Goal: Information Seeking & Learning: Learn about a topic

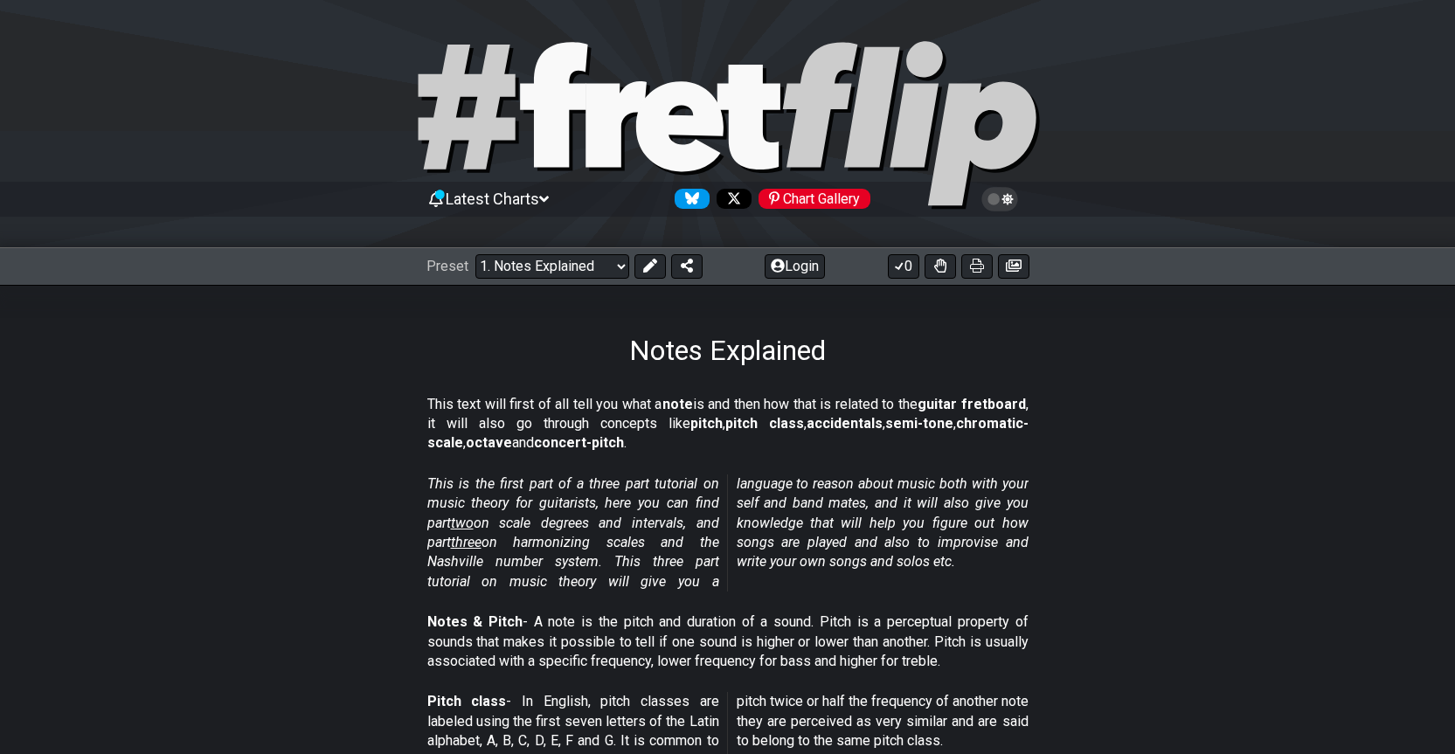
click at [317, 362] on div "Notes Explained" at bounding box center [727, 326] width 1455 height 82
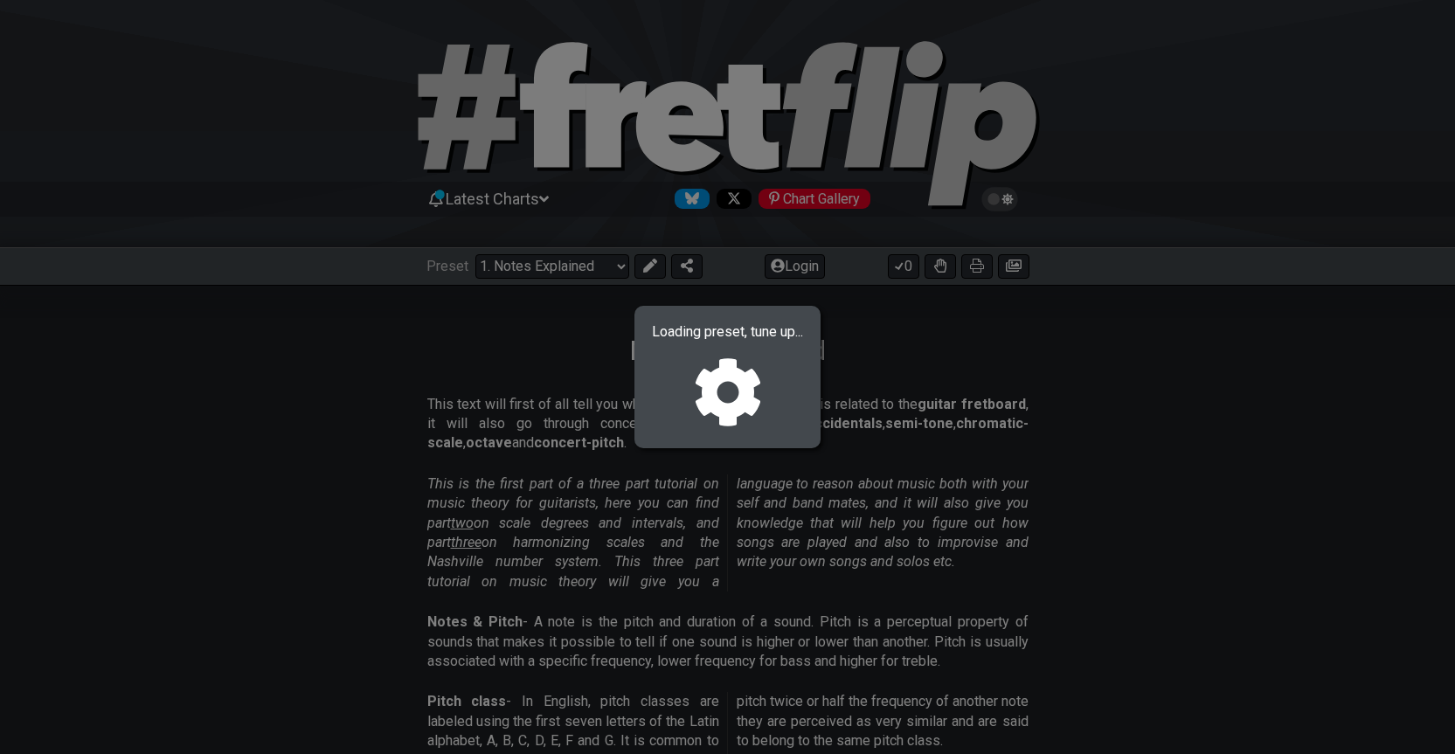
select select "/welcome"
select select "C"
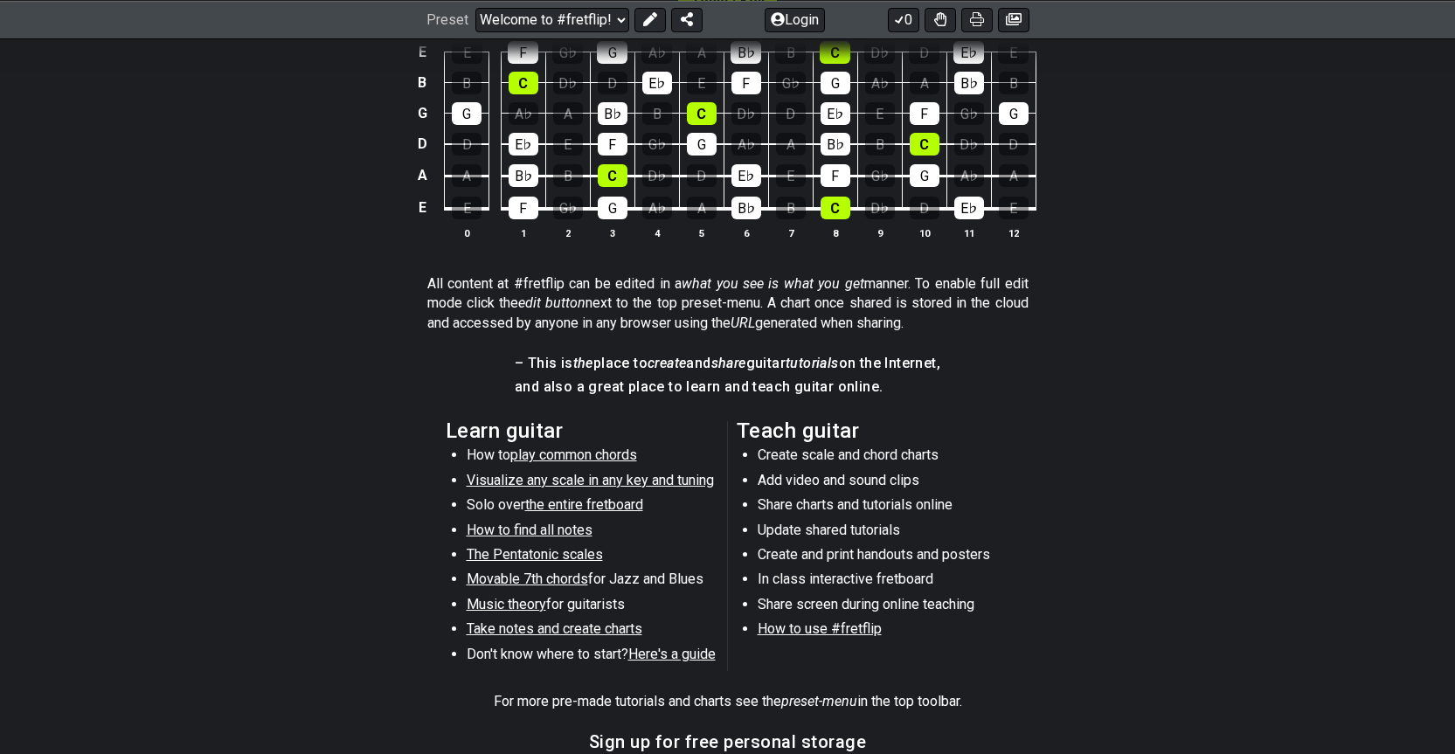
scroll to position [86, 0]
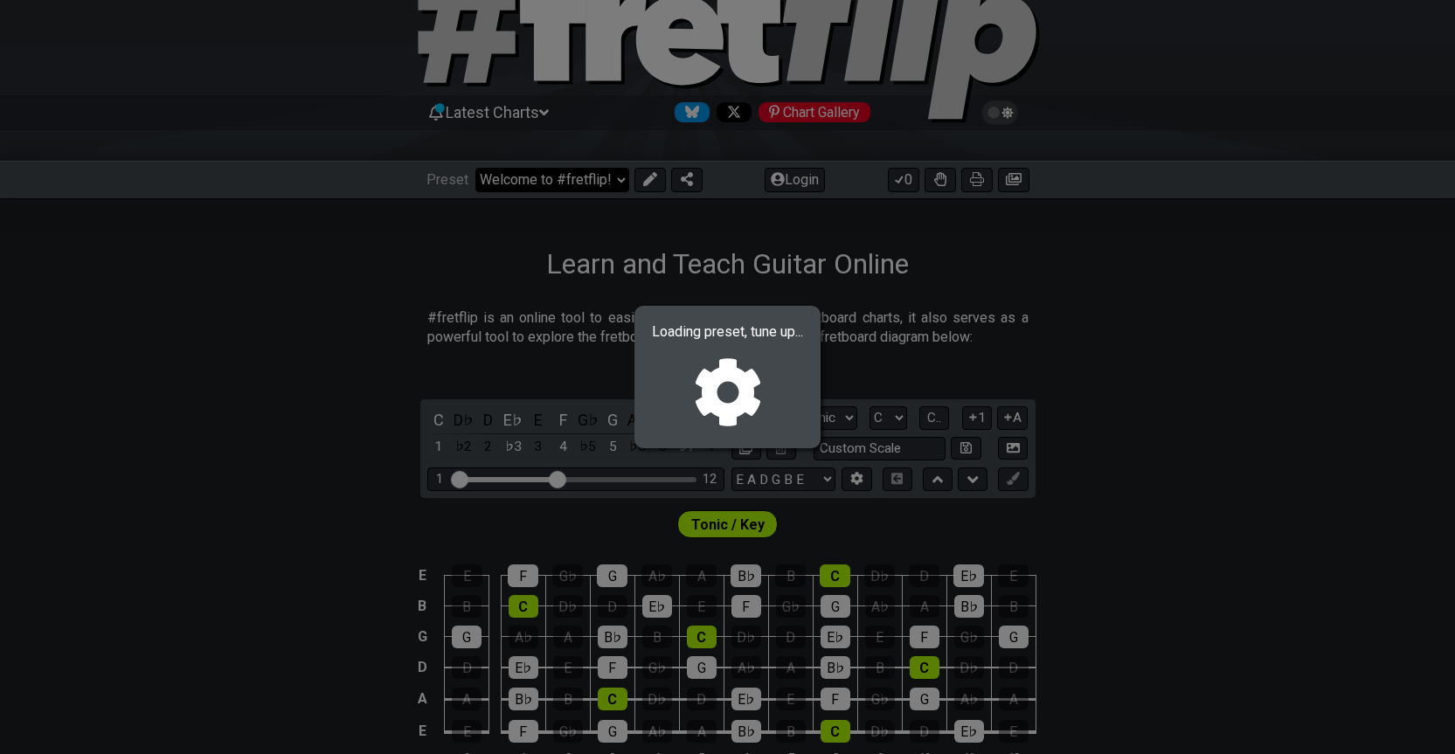
select select "/user-defined"
select select "A"
select select "Testing 1, 3 and 4"
select select "C"
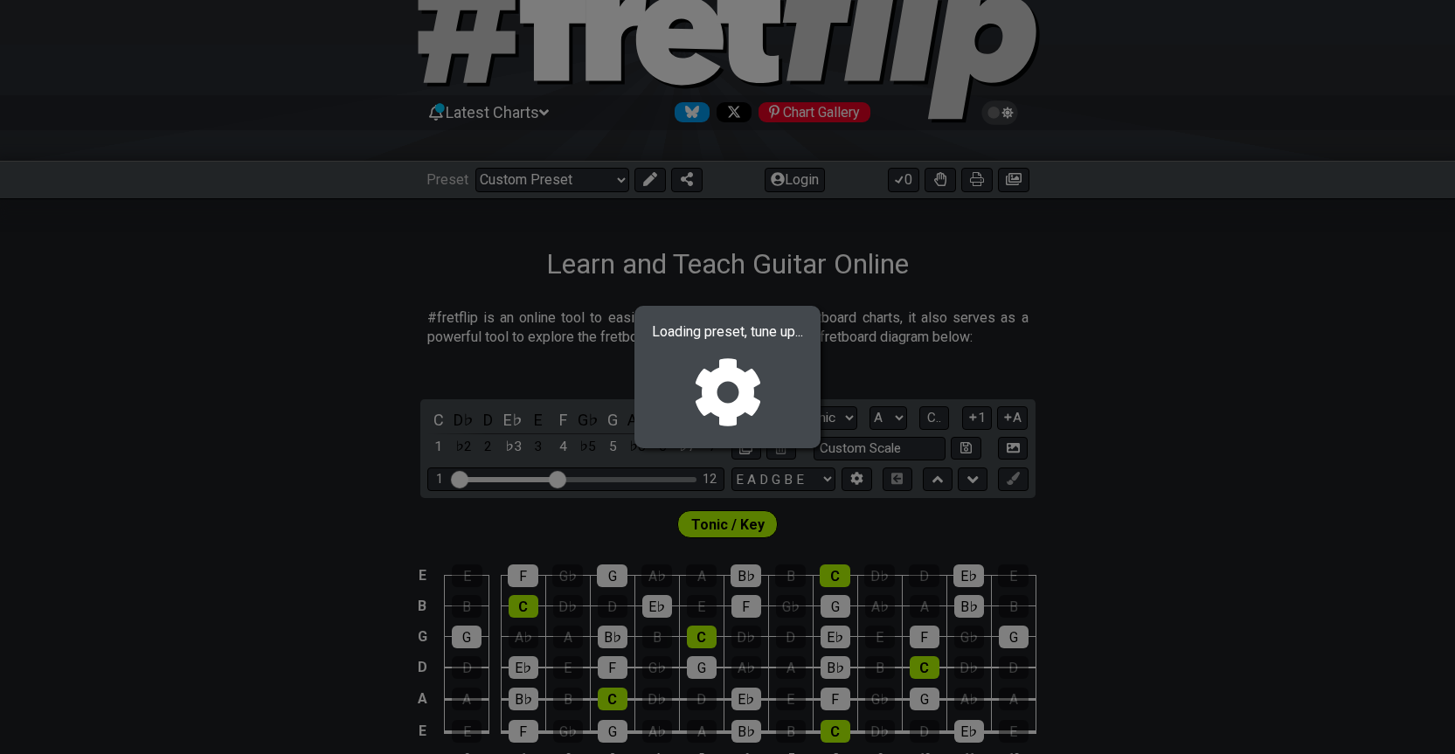
select select "A"
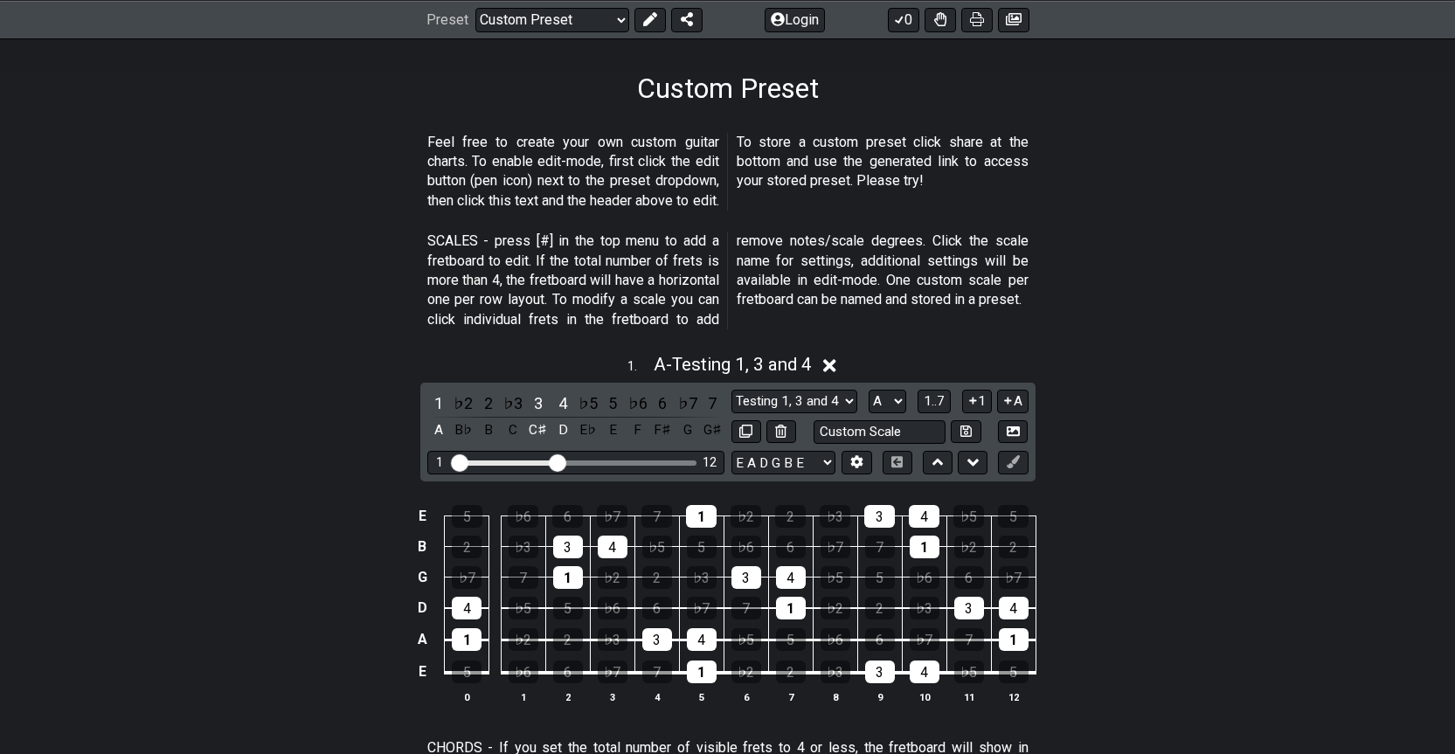
scroll to position [0, 0]
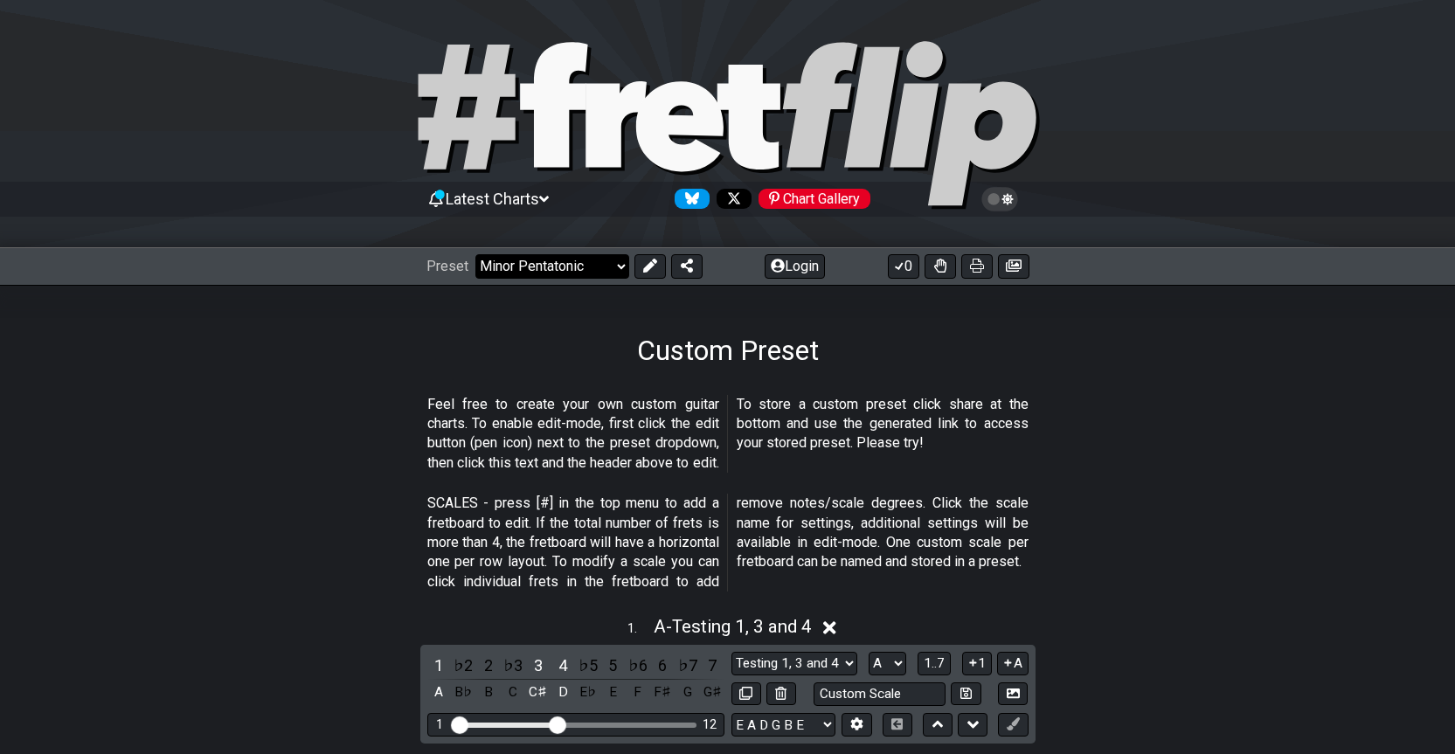
select select "/user-defined"
select select "C"
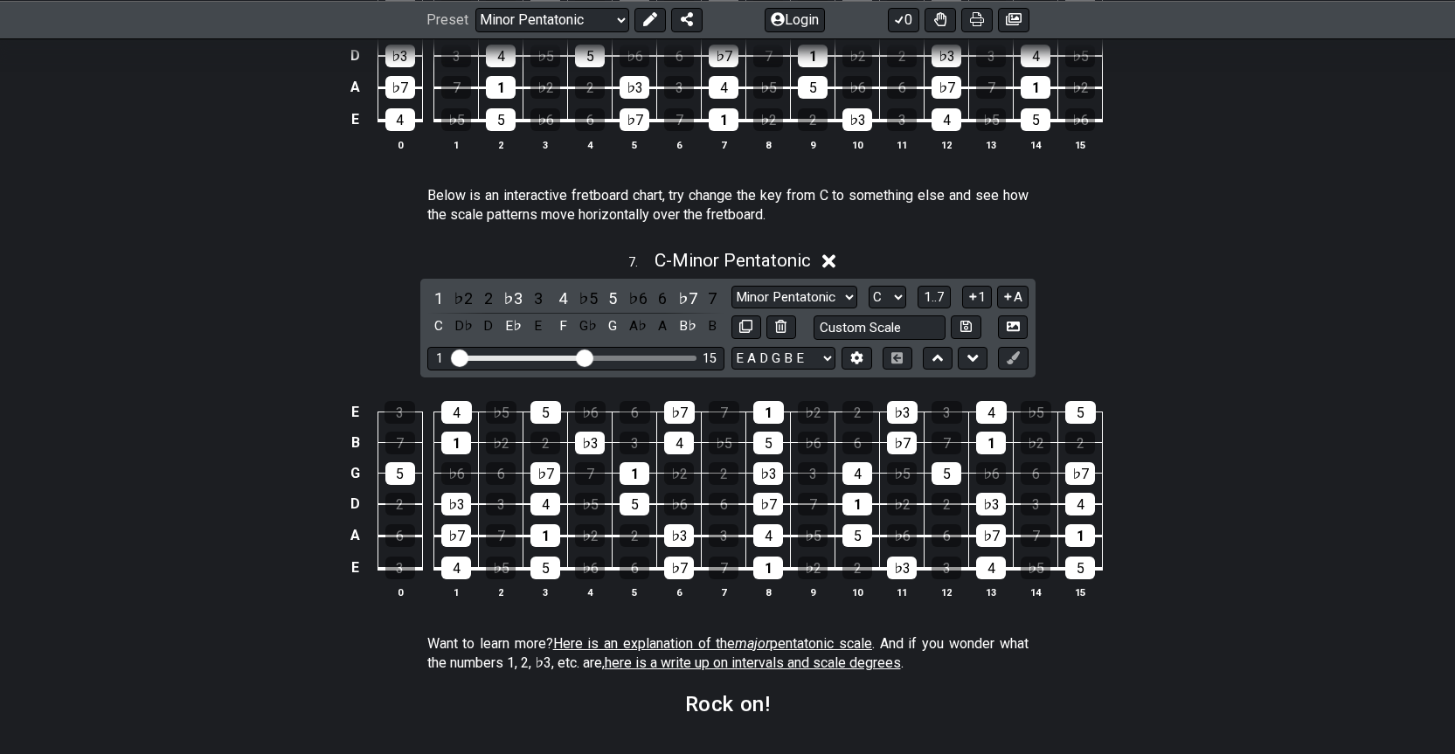
scroll to position [2535, 0]
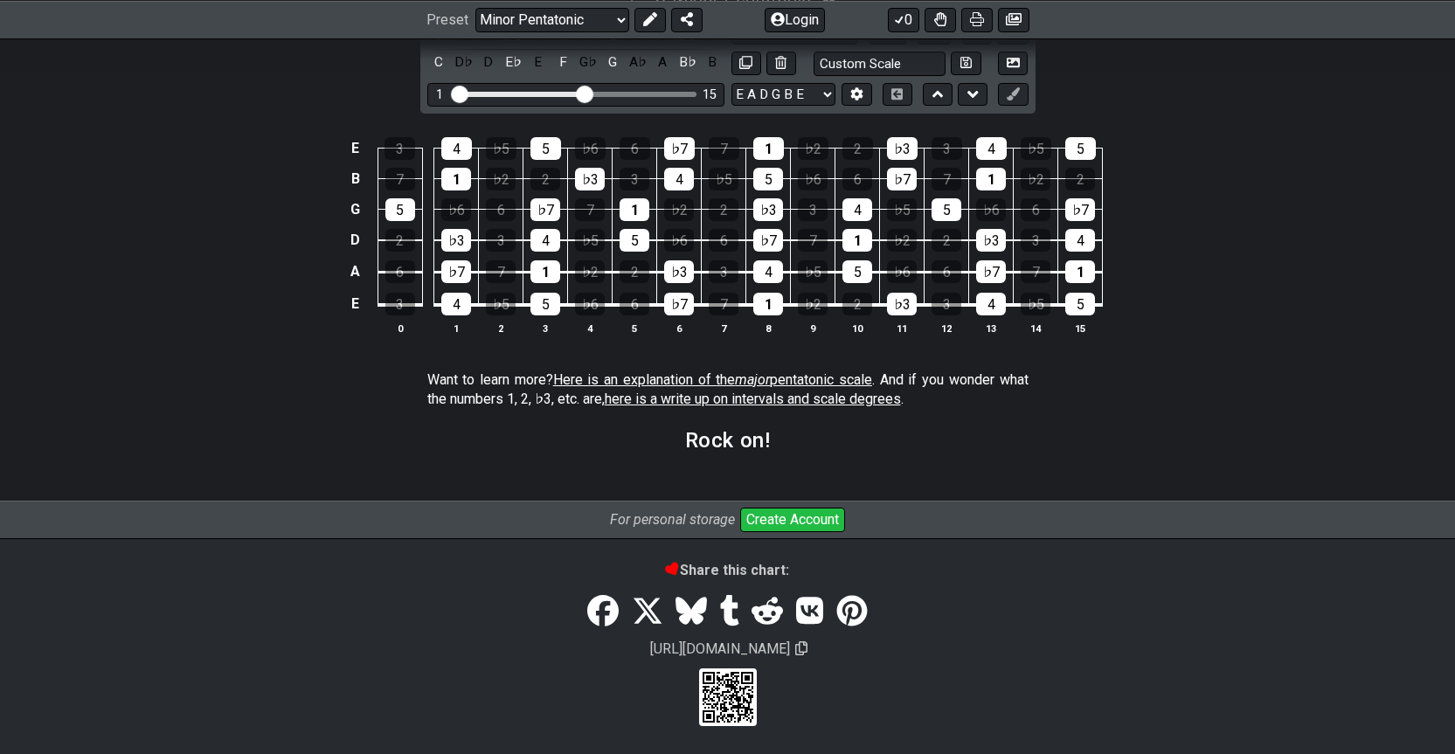
click at [683, 401] on span "here is a write up on intervals and scale degrees" at bounding box center [753, 399] width 296 height 17
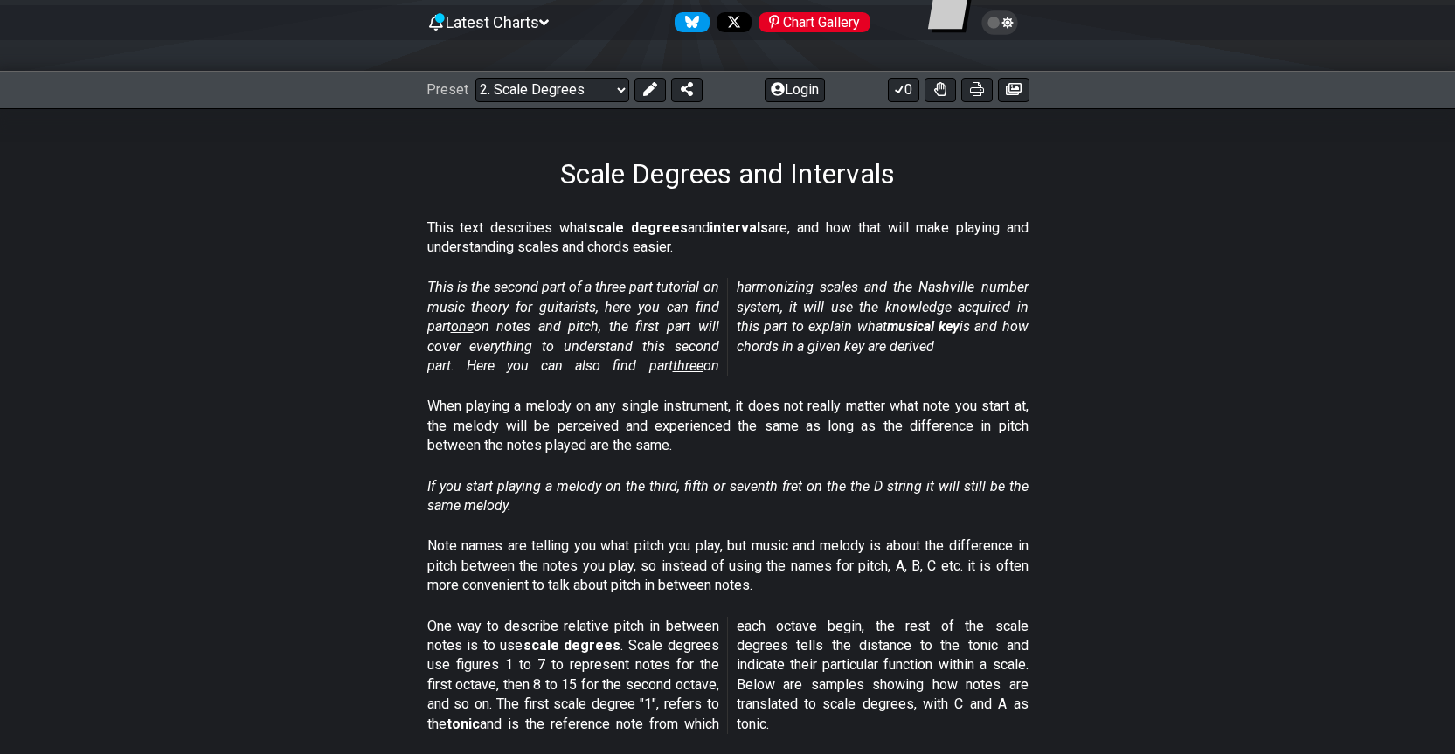
scroll to position [262, 0]
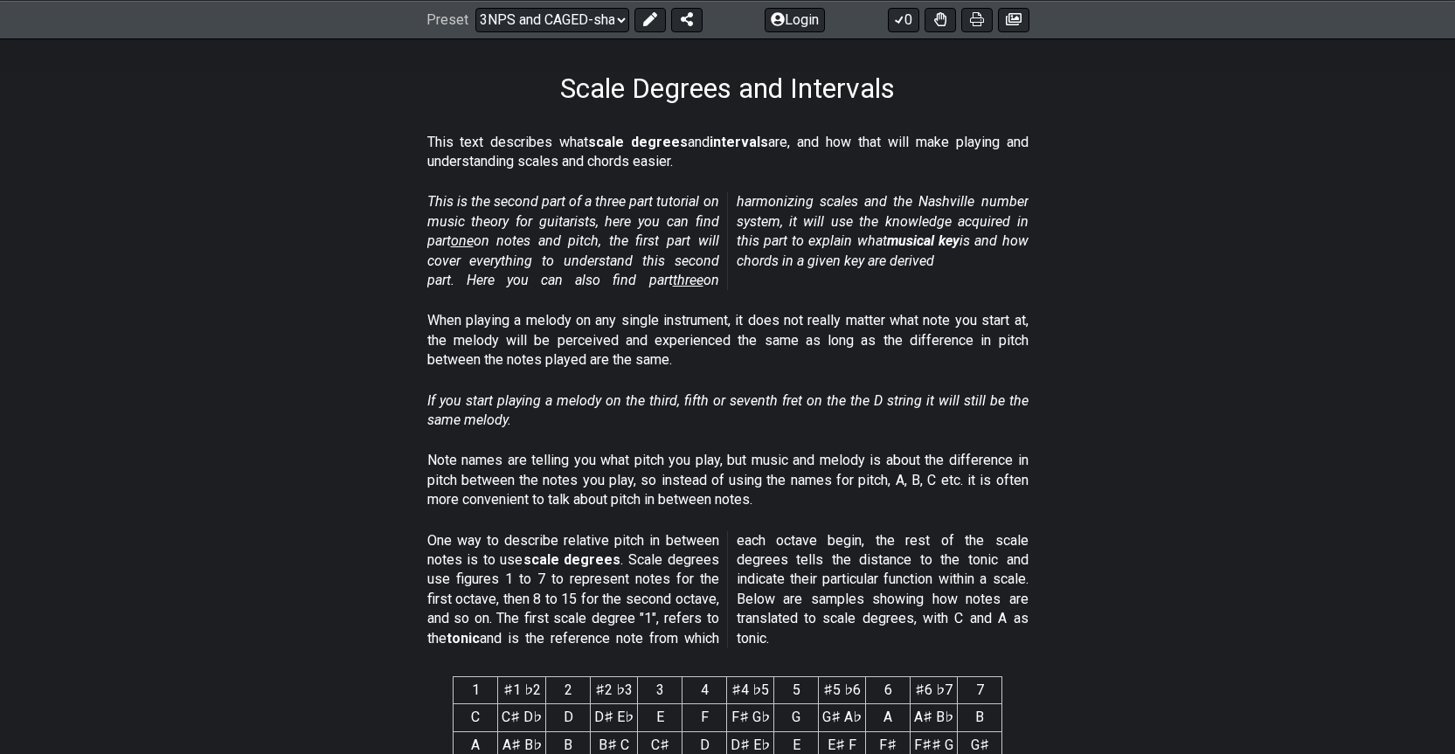
select select "/scale-degrees-and-intervals"
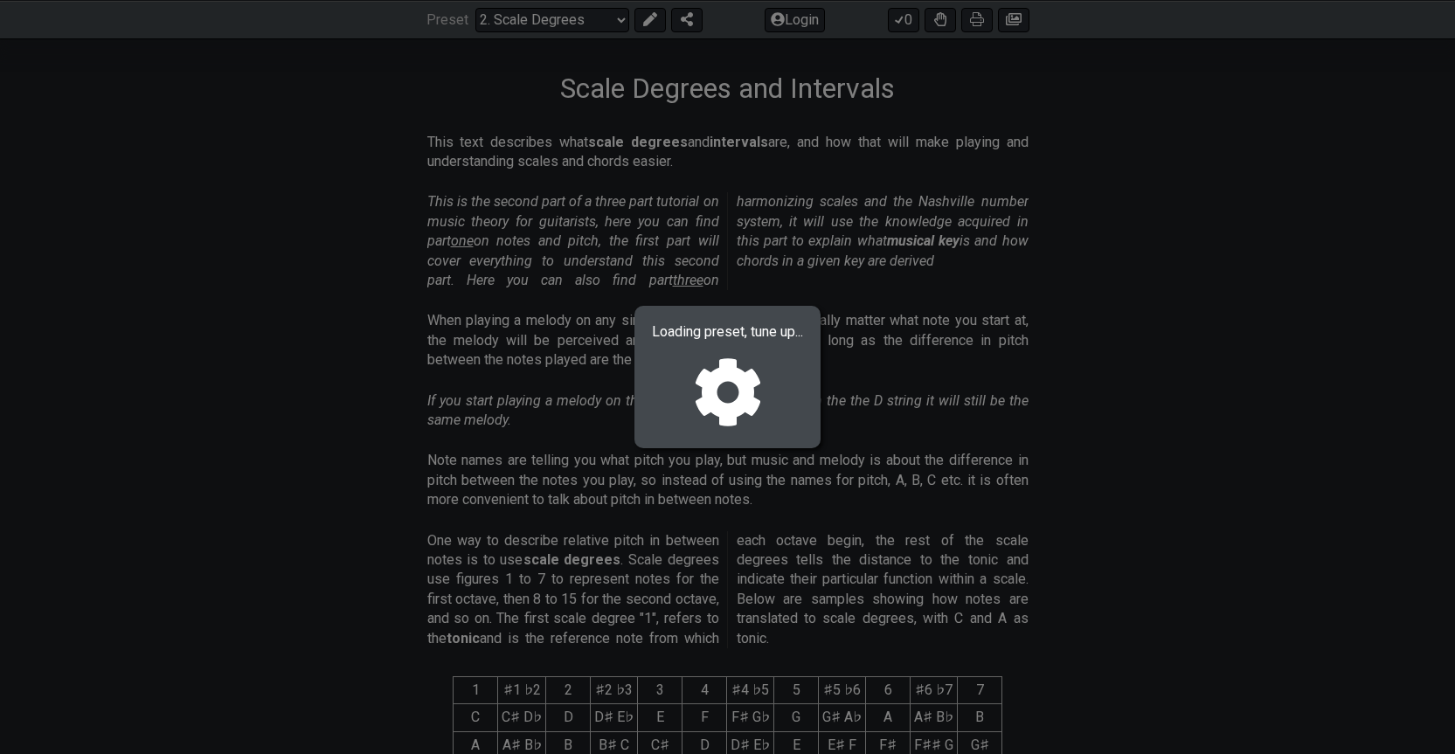
select select "A"
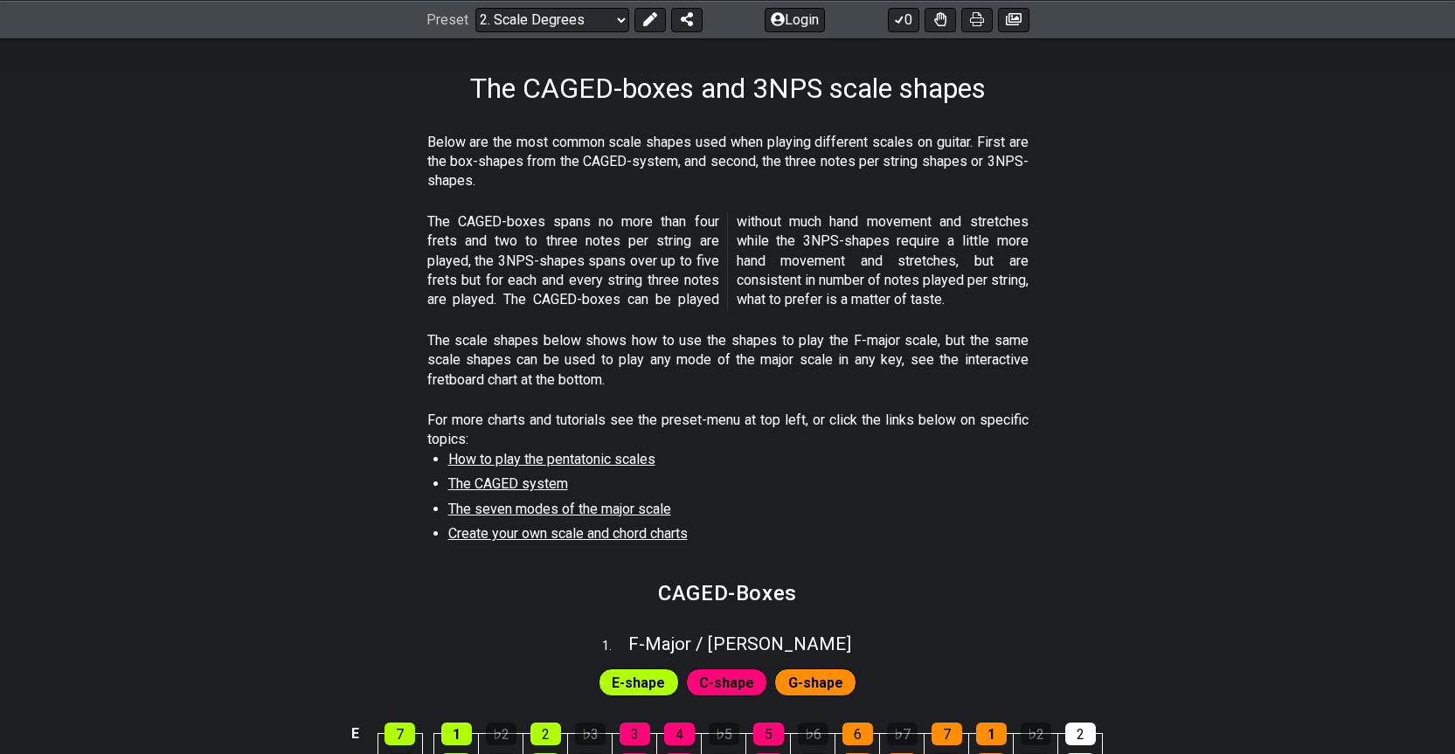
select select "/3nps-caged-shapes"
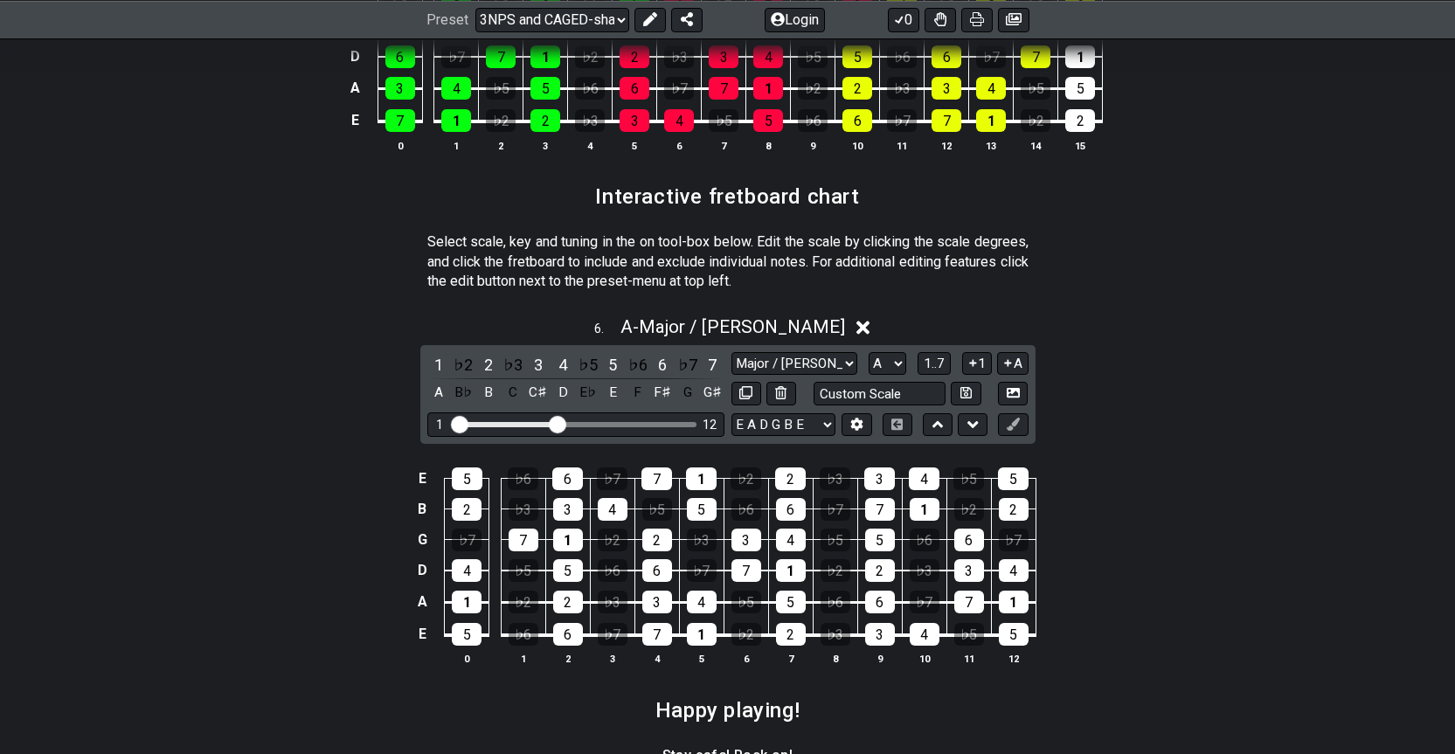
scroll to position [2446, 0]
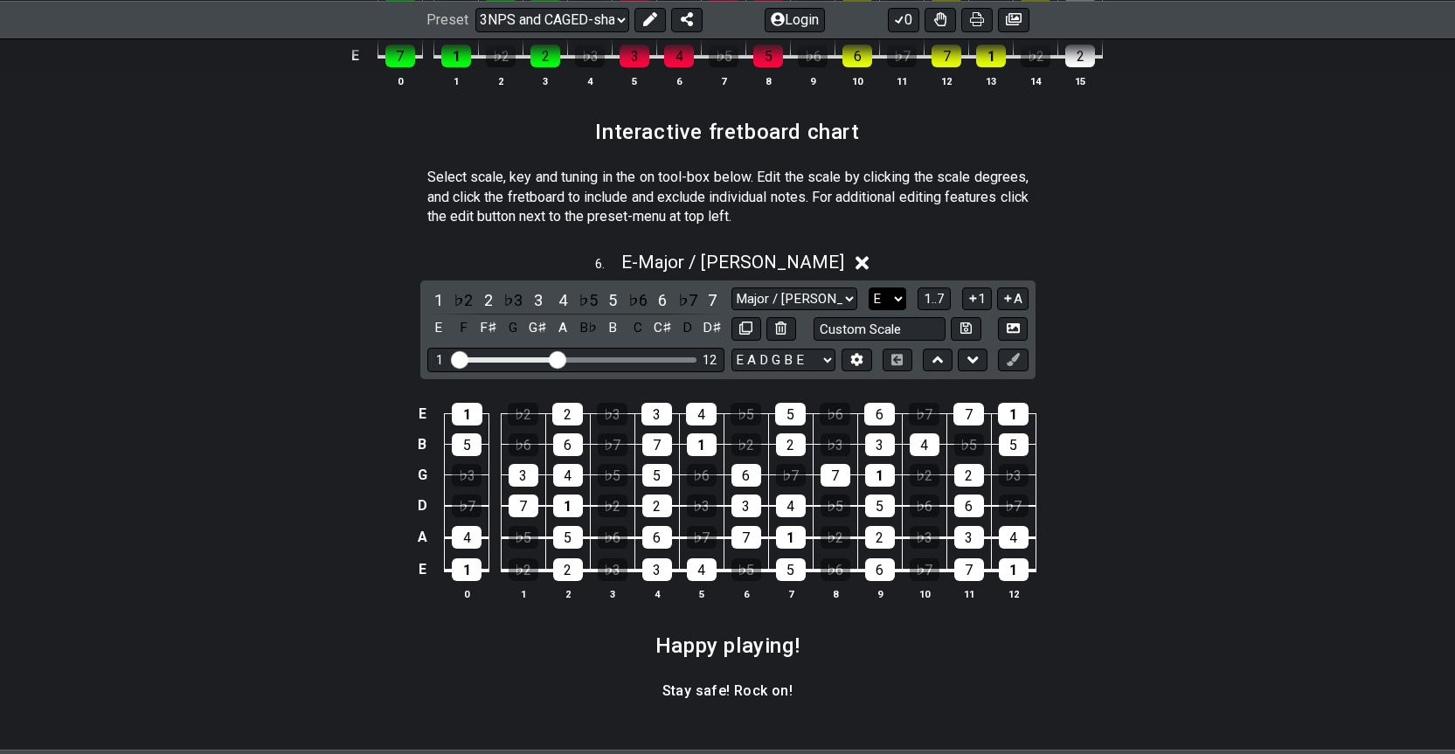
select select "B"
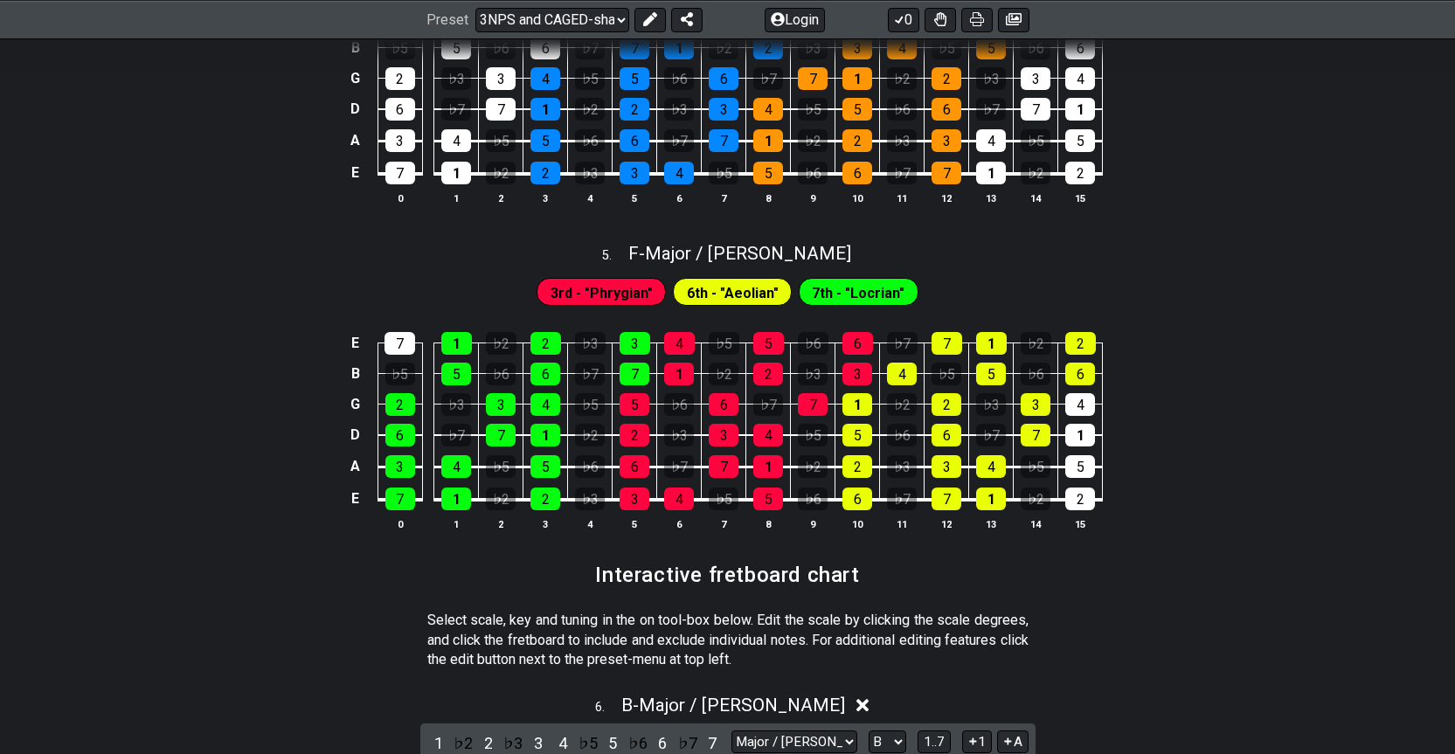
scroll to position [1565, 0]
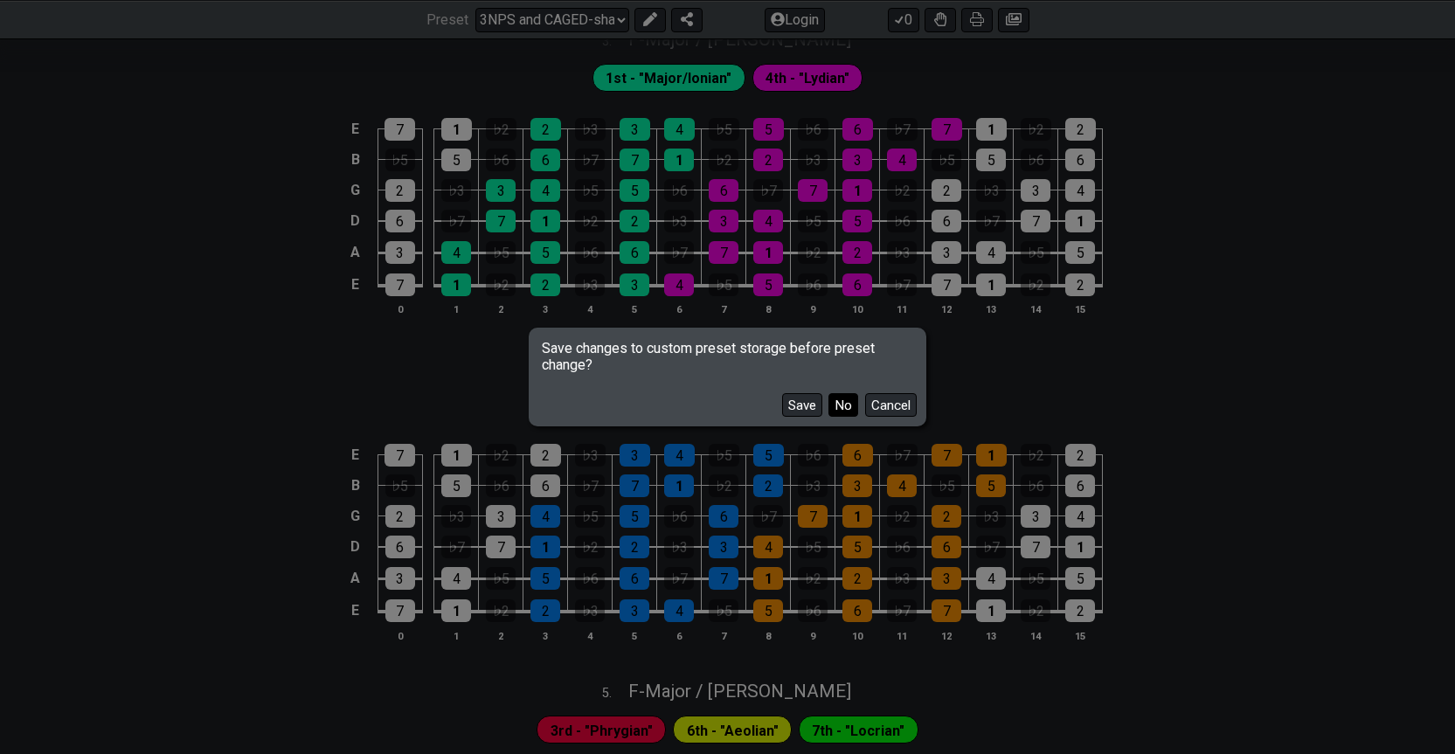
click at [842, 407] on button "No" at bounding box center [843, 405] width 30 height 24
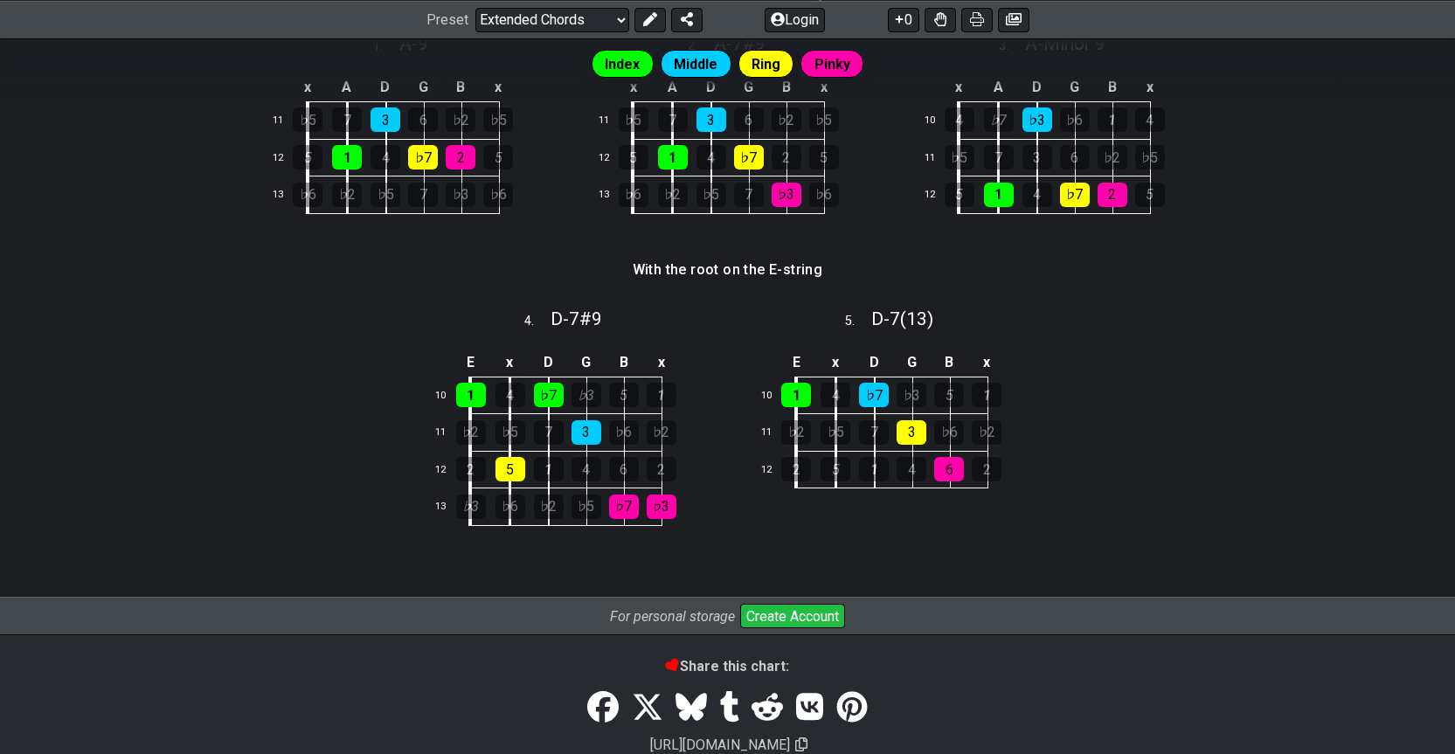
scroll to position [349, 0]
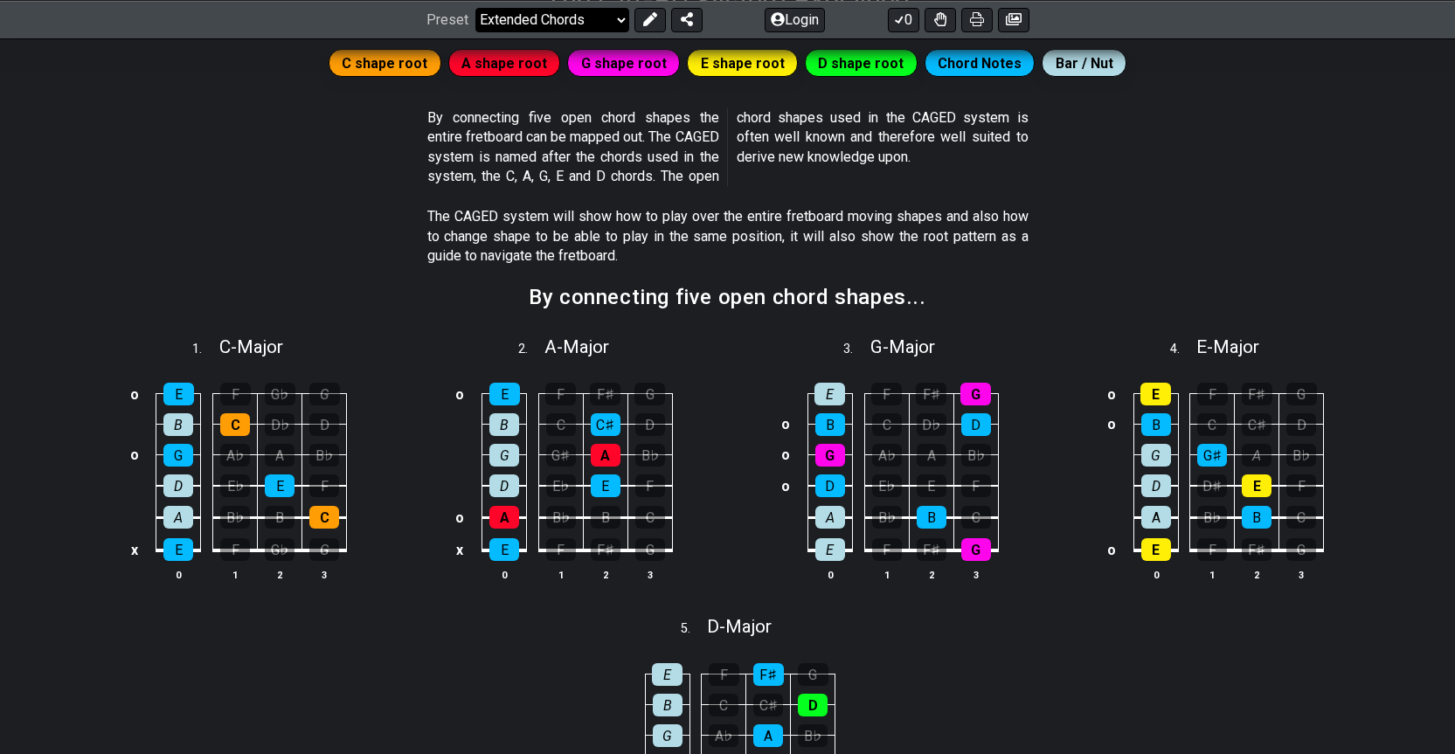
select select "/the-caged-system"
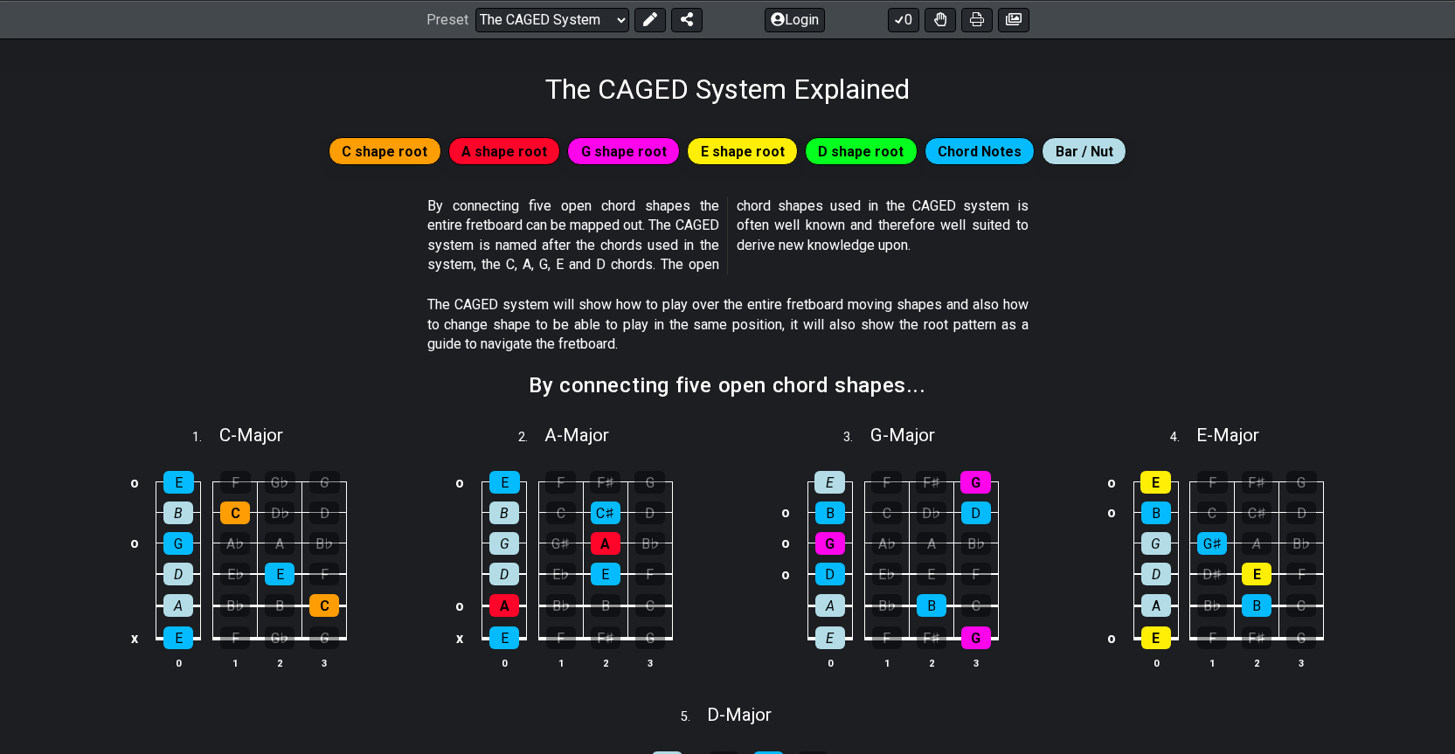
scroll to position [698, 0]
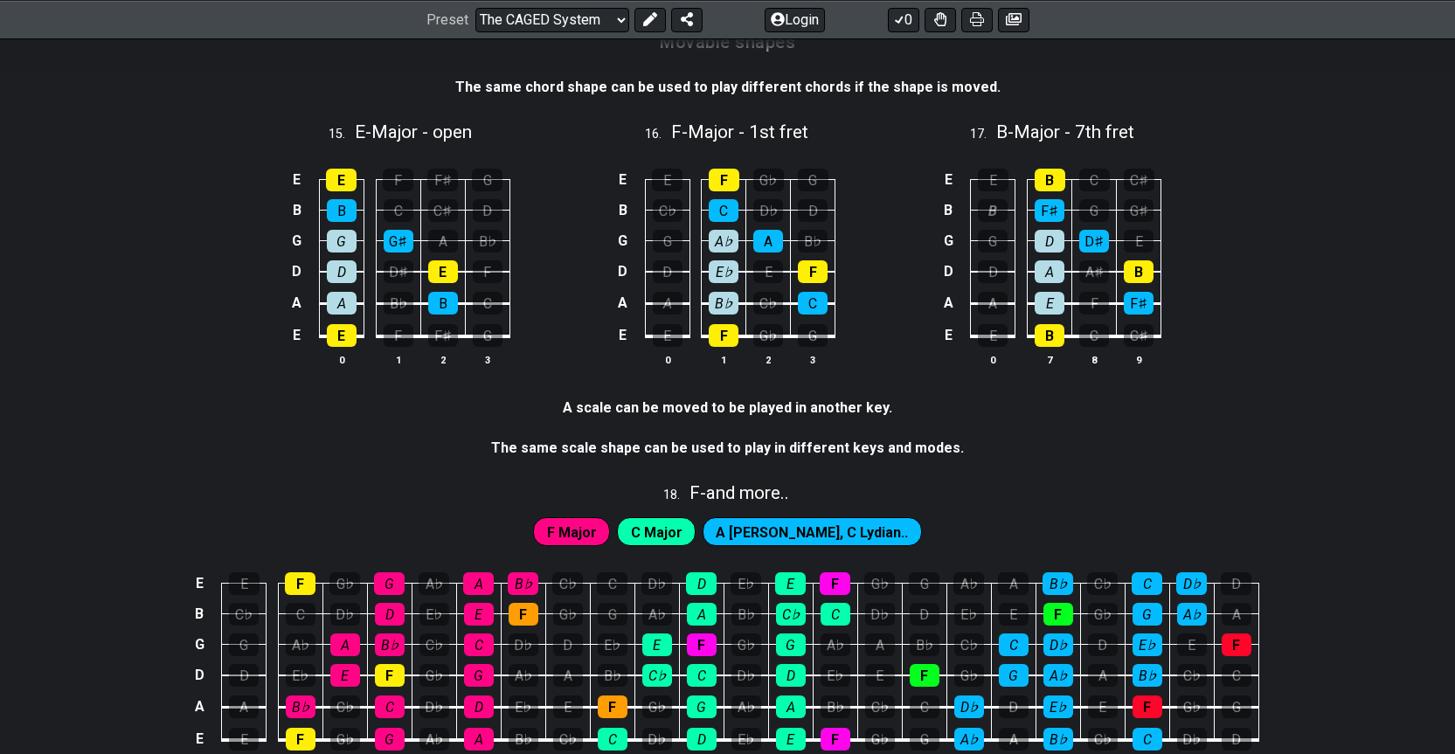
scroll to position [4358, 0]
